Goal: Task Accomplishment & Management: Manage account settings

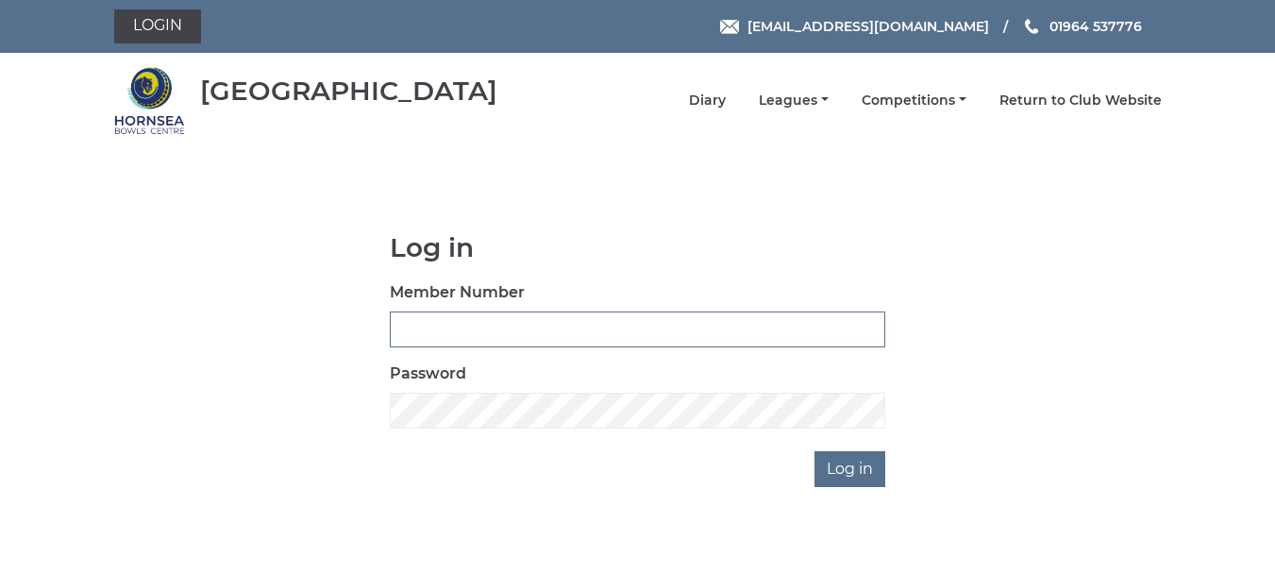
click at [765, 336] on input "Member Number" at bounding box center [637, 329] width 495 height 36
type input "0207"
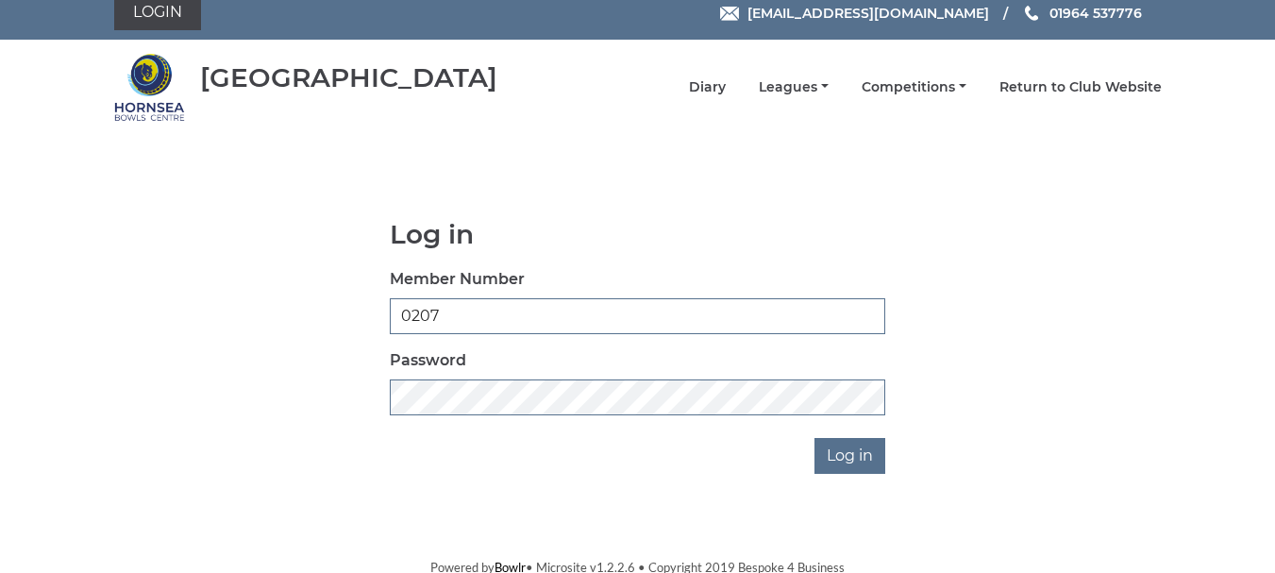
scroll to position [17, 0]
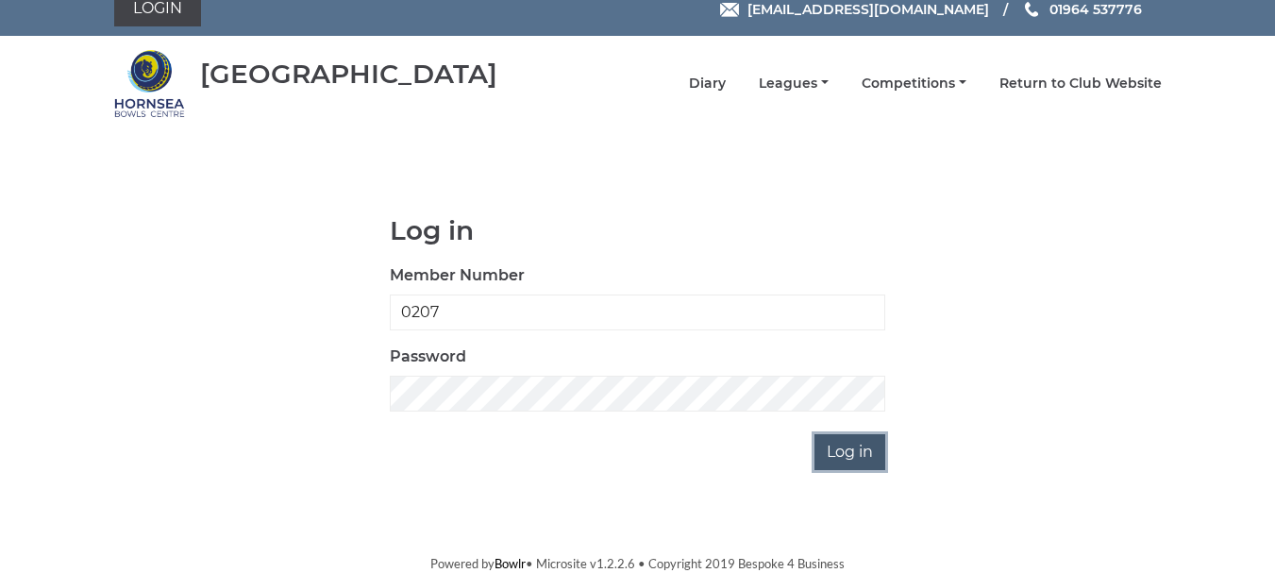
click at [850, 455] on input "Log in" at bounding box center [849, 452] width 71 height 36
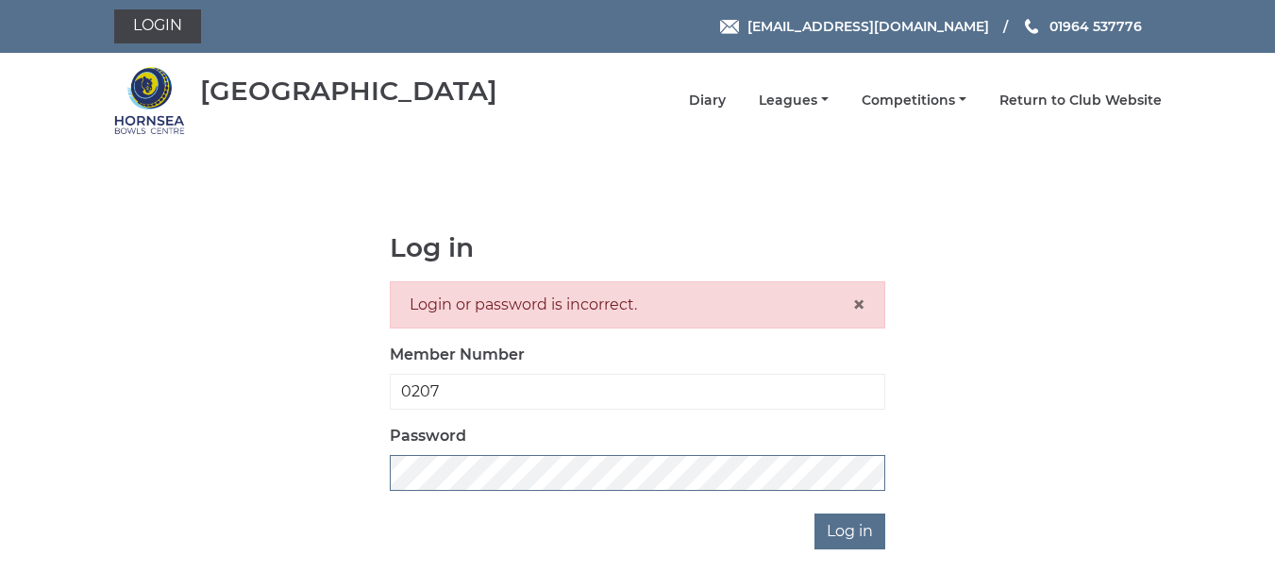
click at [350, 474] on div "Log in Login or password is incorrect. × Member Number 0207 Password Log in" at bounding box center [637, 391] width 1047 height 316
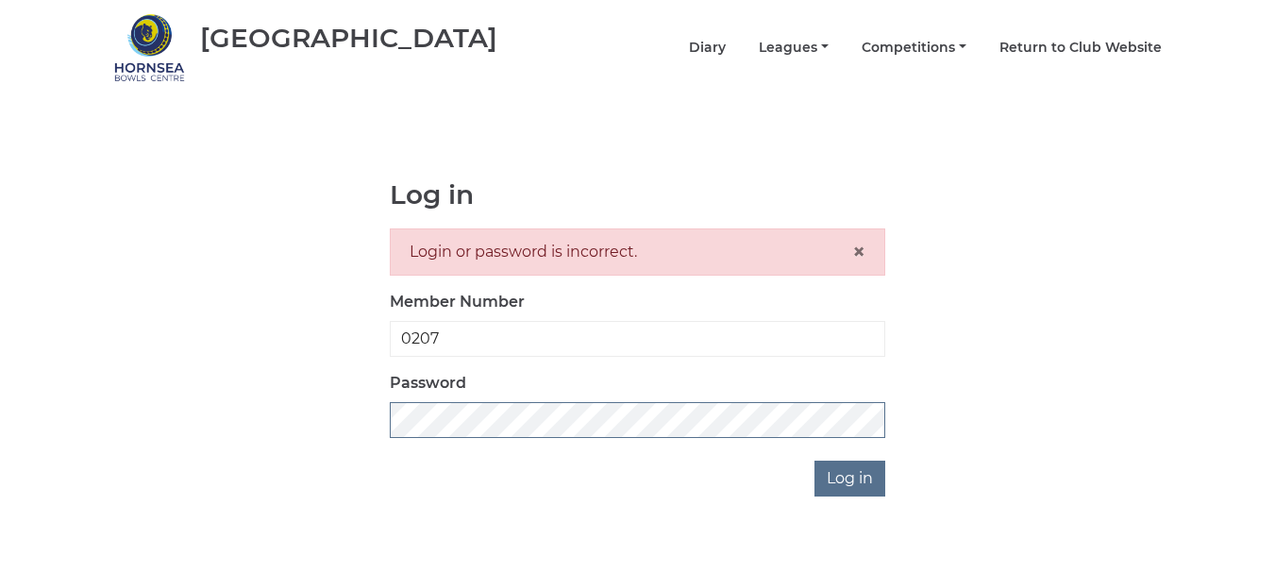
scroll to position [79, 0]
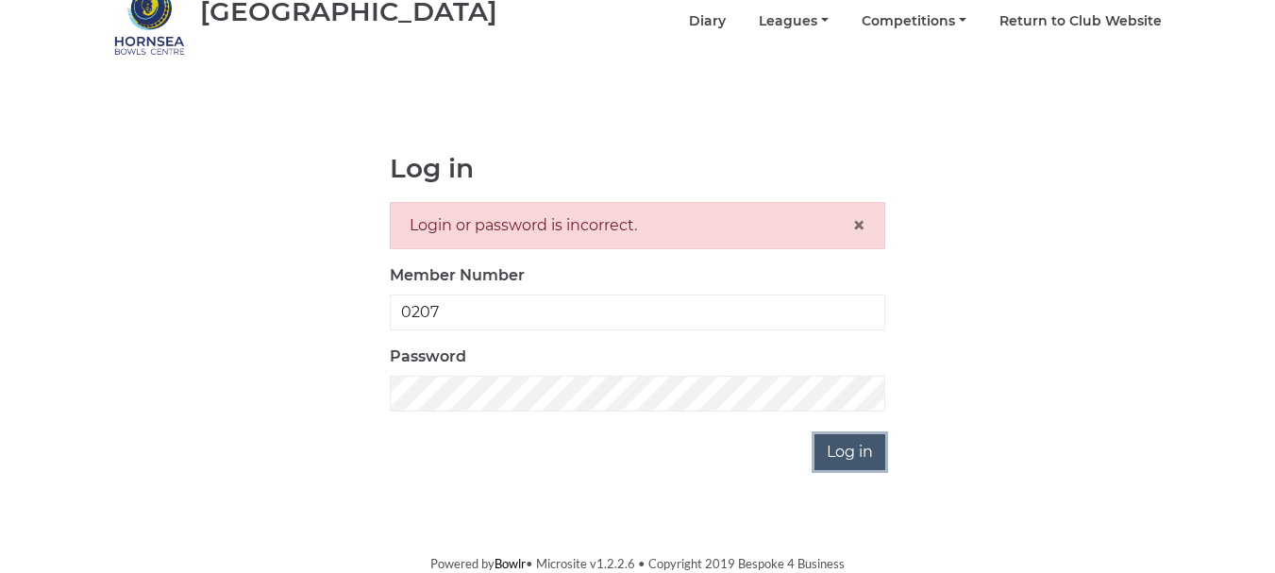
click at [859, 452] on input "Log in" at bounding box center [849, 452] width 71 height 36
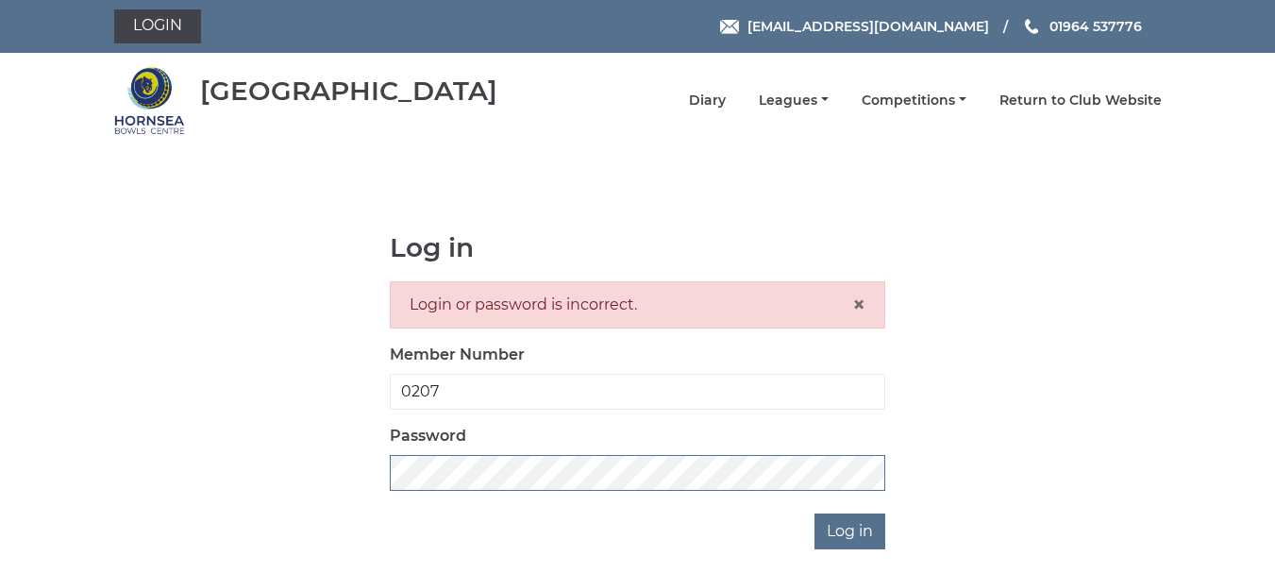
click at [344, 465] on div "Log in Login or password is incorrect. × Member Number 0207 Password Log in" at bounding box center [637, 391] width 1047 height 316
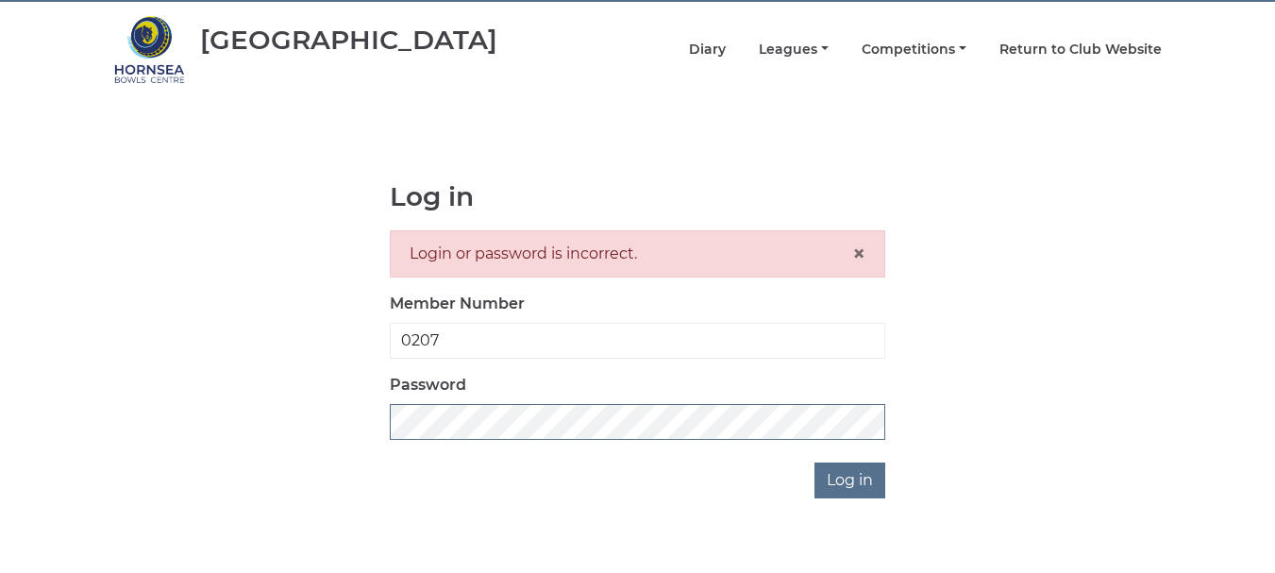
scroll to position [79, 0]
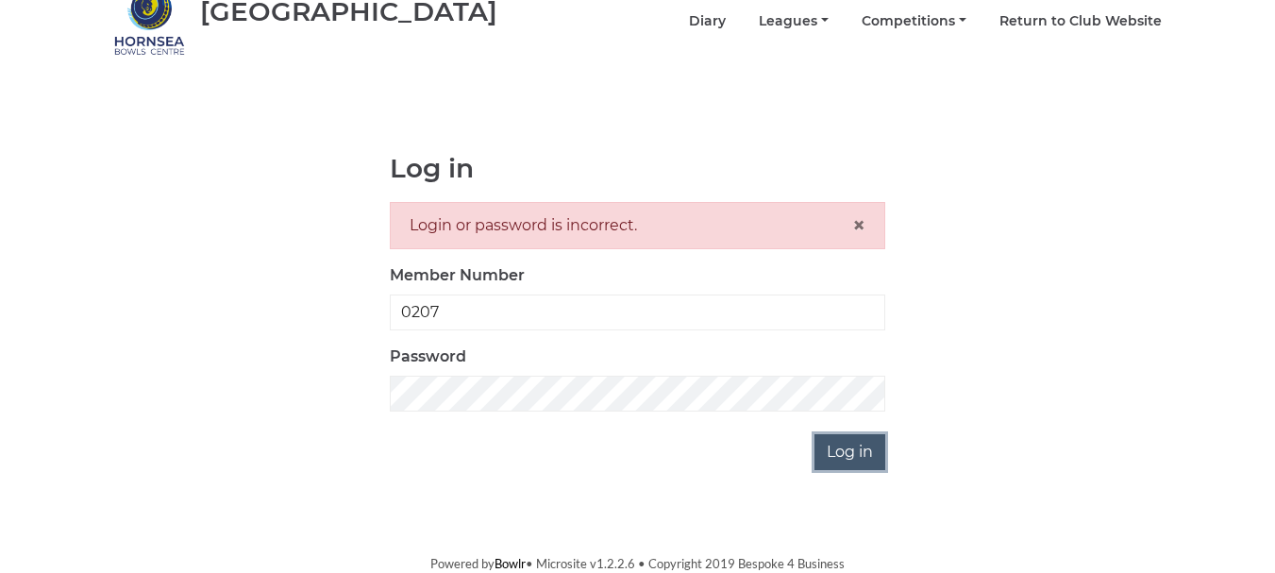
click at [835, 449] on input "Log in" at bounding box center [849, 452] width 71 height 36
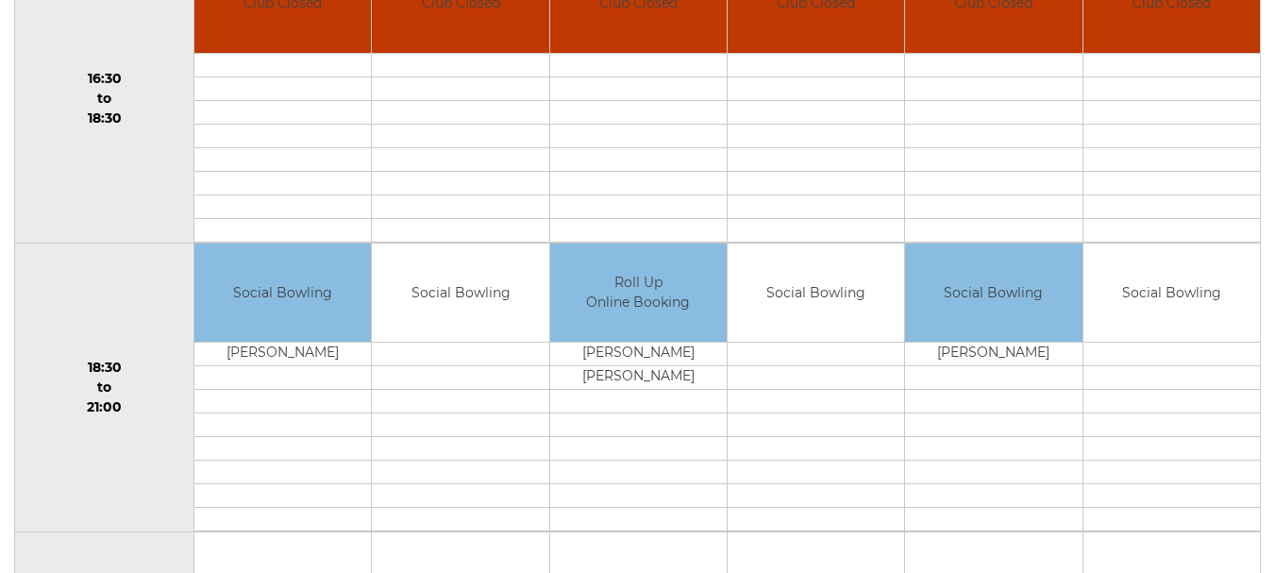
scroll to position [1607, 0]
